Goal: Task Accomplishment & Management: Manage account settings

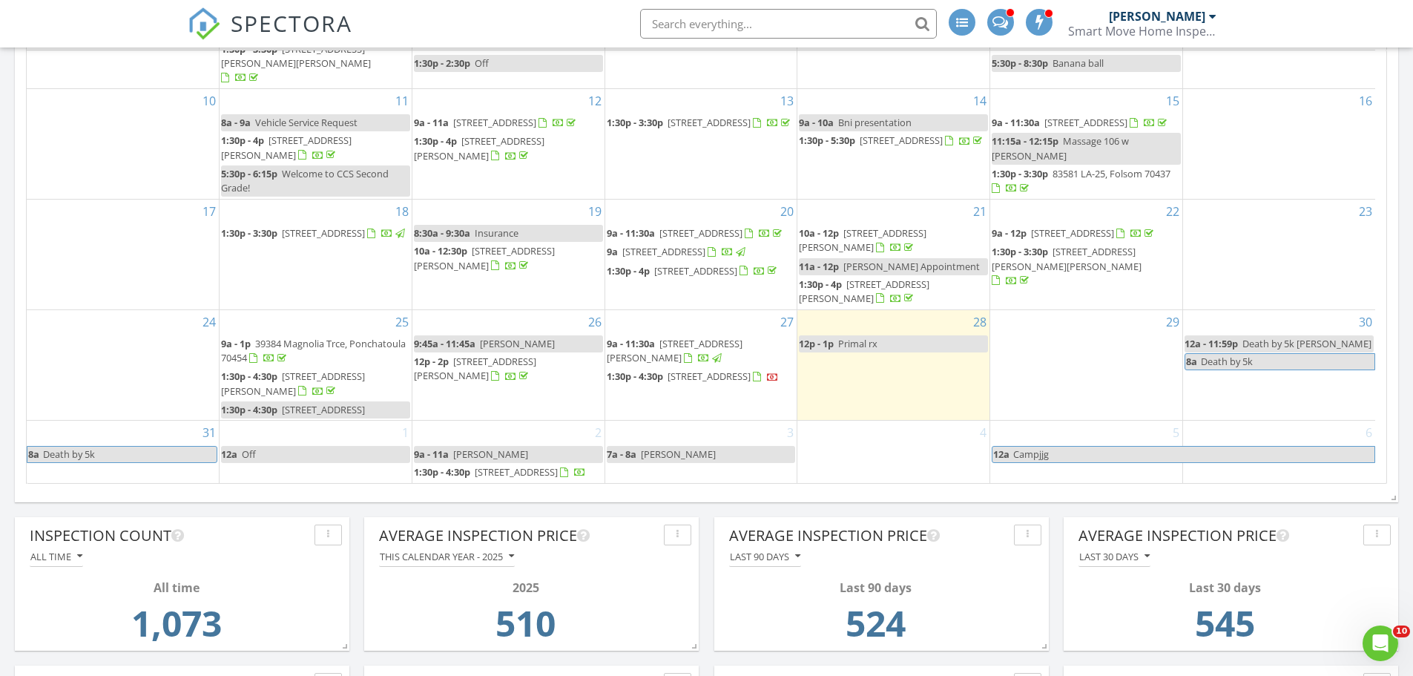
scroll to position [207, 0]
click at [509, 465] on span "3036 Hill Ct, Mandeville 70448" at bounding box center [516, 471] width 83 height 13
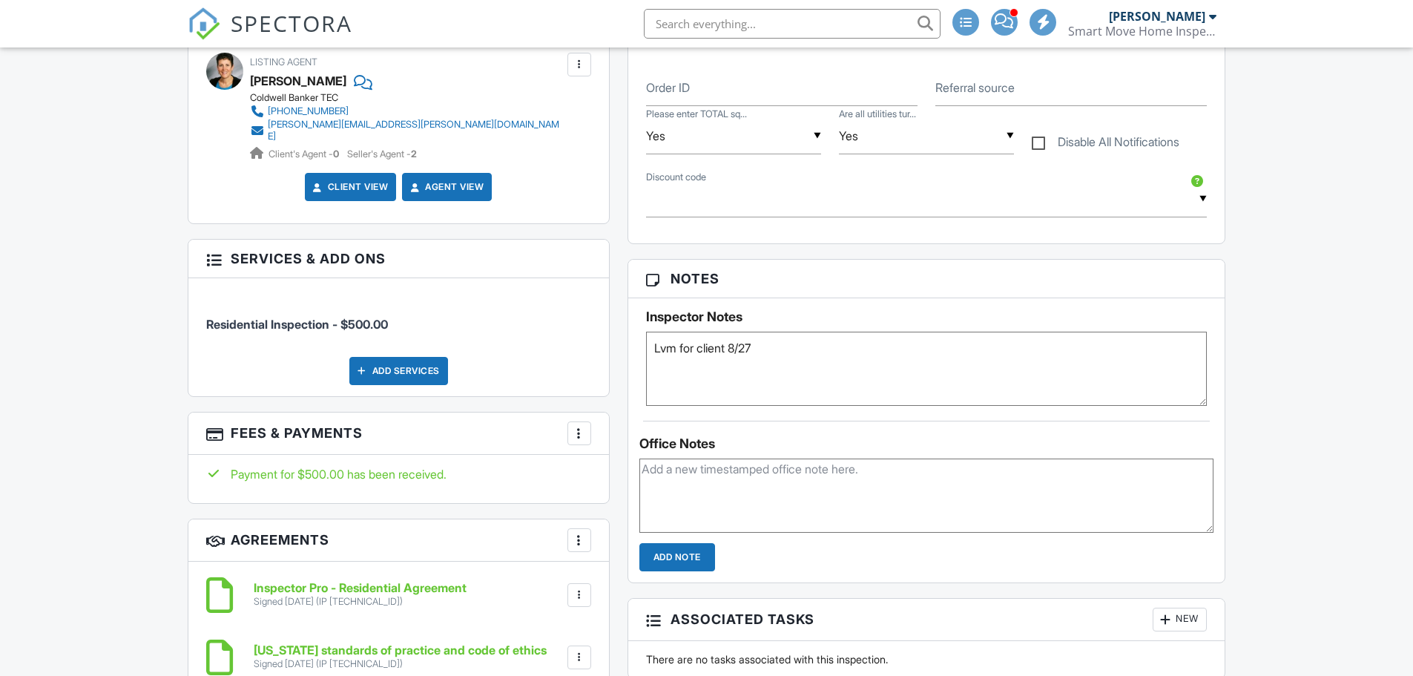
click at [597, 334] on div "All emails and texts are disabled for this inspection! All emails and texts hav…" at bounding box center [707, 310] width 1056 height 1234
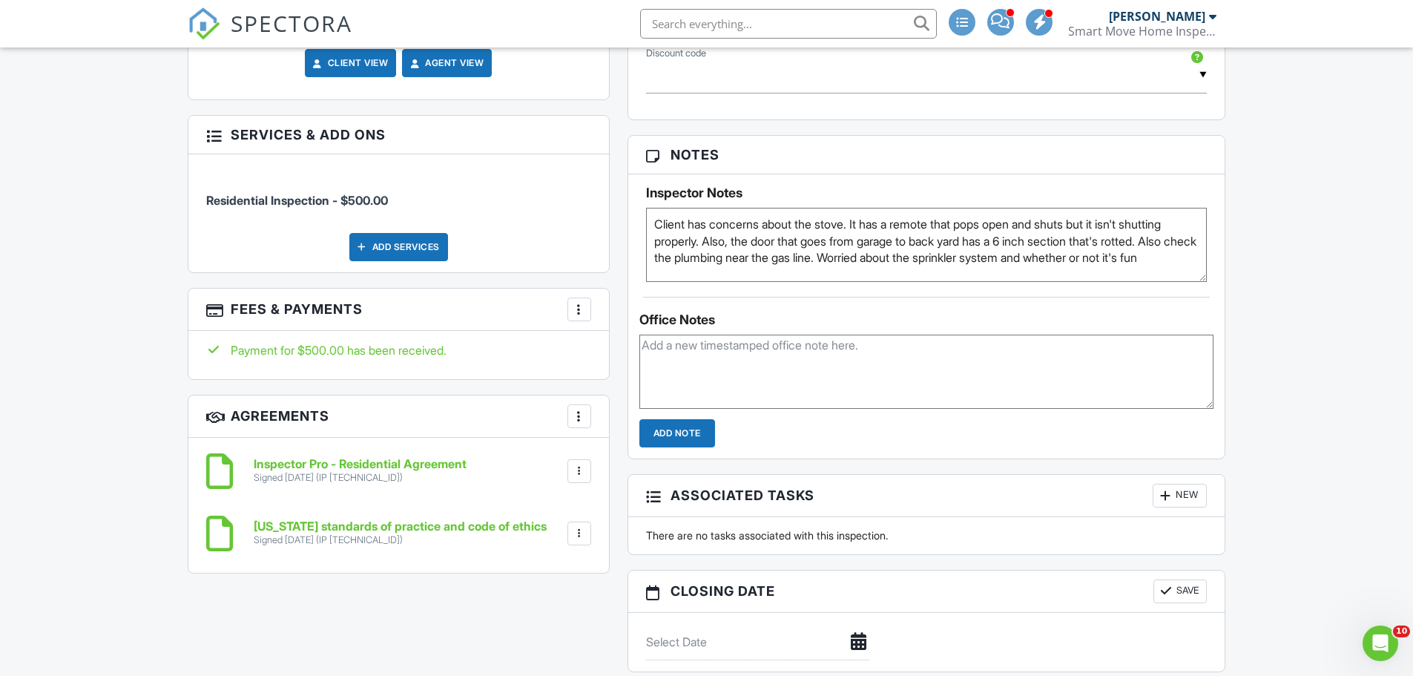
scroll to position [1, 0]
click at [842, 265] on textarea "Lvm for client 8/27" at bounding box center [926, 245] width 561 height 74
click at [842, 271] on textarea "Lvm for client 8/27" at bounding box center [926, 245] width 561 height 74
click at [960, 271] on textarea "Lvm for client 8/27" at bounding box center [926, 245] width 561 height 74
click at [946, 220] on textarea "Lvm for client 8/27" at bounding box center [926, 245] width 561 height 74
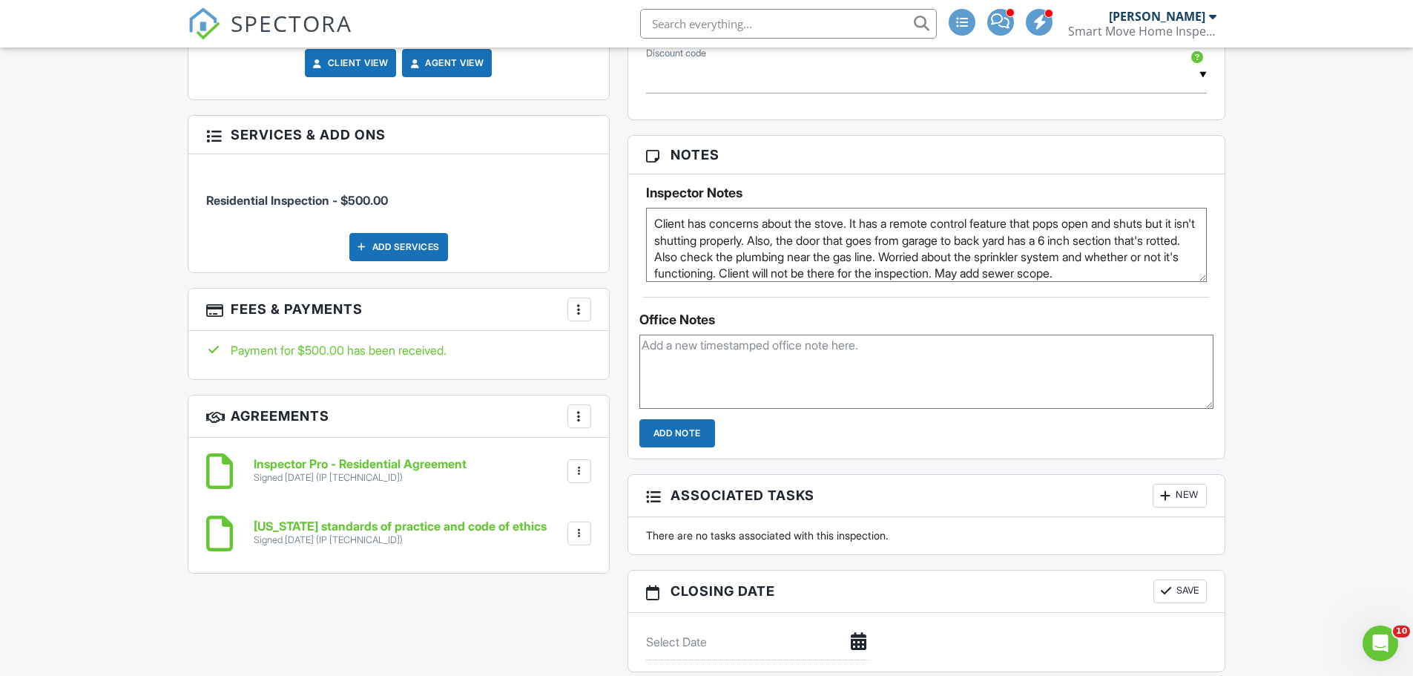
click at [1173, 227] on textarea "Lvm for client 8/27" at bounding box center [926, 245] width 561 height 74
click at [1004, 254] on textarea "Lvm for client 8/27" at bounding box center [926, 245] width 561 height 74
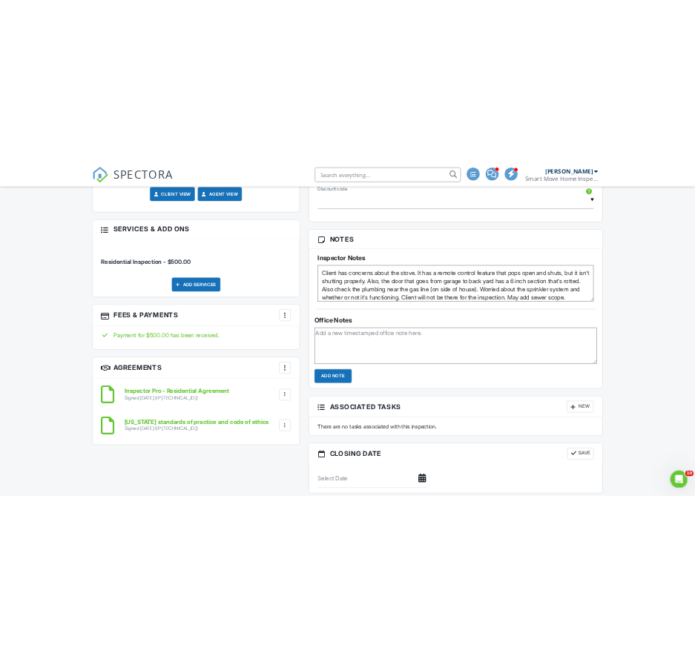
scroll to position [25, 0]
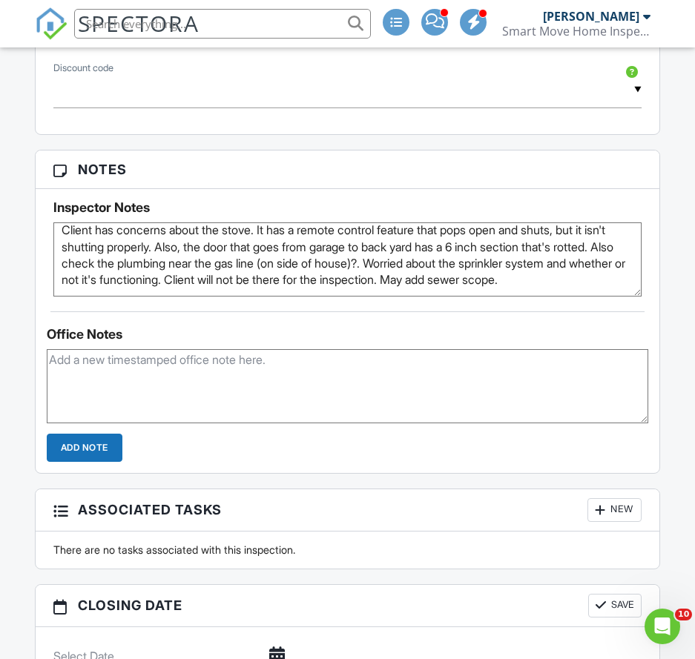
type textarea "Client has concerns about the stove. It has a remote control feature that pops …"
